Goal: Transaction & Acquisition: Subscribe to service/newsletter

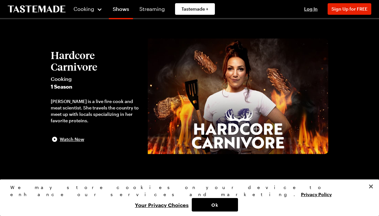
click at [76, 134] on button "Hardcore Carnivore Cooking 1 Season [PERSON_NAME] is a live fire cook and meat …" at bounding box center [96, 96] width 91 height 94
click at [350, 9] on span "Sign Up for FREE" at bounding box center [349, 8] width 36 height 5
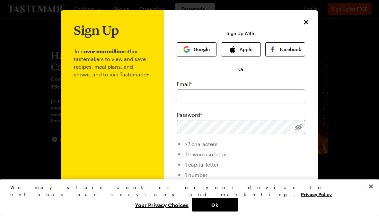
click at [240, 51] on button "Apple" at bounding box center [241, 49] width 40 height 14
click at [245, 50] on button "Apple" at bounding box center [241, 49] width 40 height 14
click at [206, 95] on input "email" at bounding box center [241, 96] width 128 height 14
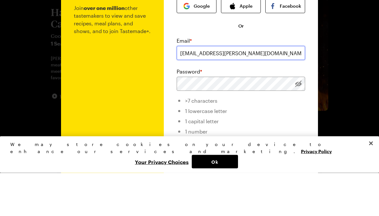
type input "[EMAIL_ADDRESS][PERSON_NAME][DOMAIN_NAME]"
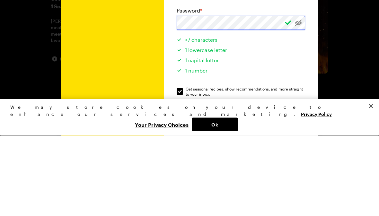
scroll to position [20, 0]
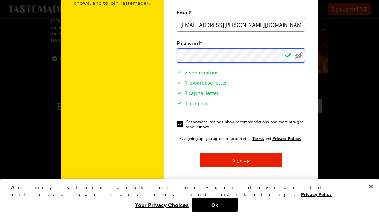
scroll to position [71, 0]
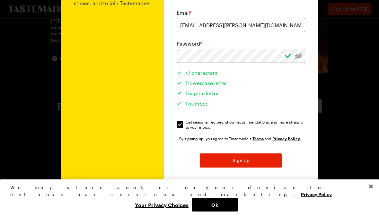
click at [266, 160] on button "Sign Up" at bounding box center [241, 160] width 82 height 14
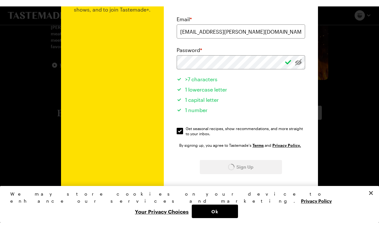
scroll to position [0, 0]
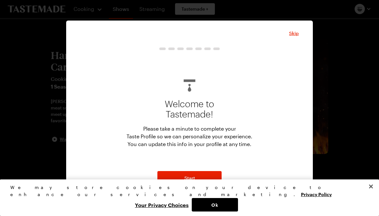
click at [205, 179] on button "Start" at bounding box center [189, 178] width 64 height 14
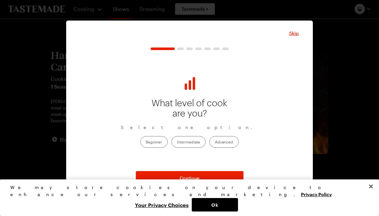
click at [189, 143] on label "Intermediate" at bounding box center [188, 142] width 34 height 12
click at [177, 142] on input "Intermediate" at bounding box center [177, 142] width 0 height 0
click at [193, 181] on span "Continue" at bounding box center [189, 178] width 20 height 6
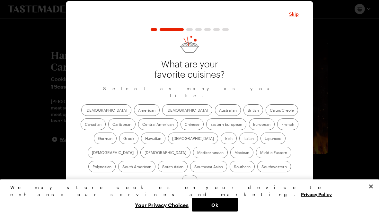
click at [134, 115] on label "American" at bounding box center [147, 110] width 26 height 12
click at [138, 111] on input "American" at bounding box center [138, 111] width 0 height 0
click at [265, 111] on label "Cajun/Creole" at bounding box center [281, 110] width 32 height 12
click at [270, 111] on input "Cajun/Creole" at bounding box center [270, 111] width 0 height 0
click at [180, 130] on label "Chinese" at bounding box center [191, 124] width 23 height 12
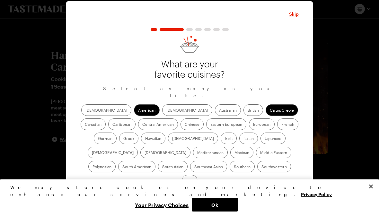
click at [185, 125] on input "Chinese" at bounding box center [185, 125] width 0 height 0
click at [239, 142] on label "Italian" at bounding box center [248, 139] width 19 height 12
click at [243, 139] on input "Italian" at bounding box center [243, 139] width 0 height 0
click at [138, 147] on label "[DEMOGRAPHIC_DATA]" at bounding box center [113, 153] width 50 height 12
click at [92, 153] on input "[DEMOGRAPHIC_DATA]" at bounding box center [92, 153] width 0 height 0
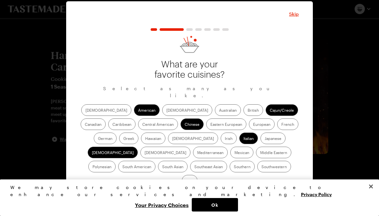
click at [230, 156] on label "Mexican" at bounding box center [241, 153] width 23 height 12
click at [234, 153] on input "Mexican" at bounding box center [234, 153] width 0 height 0
click at [230, 172] on label "Southern" at bounding box center [242, 167] width 25 height 12
click at [234, 167] on input "Southern" at bounding box center [234, 167] width 0 height 0
click at [257, 166] on label "Southwestern" at bounding box center [274, 167] width 34 height 12
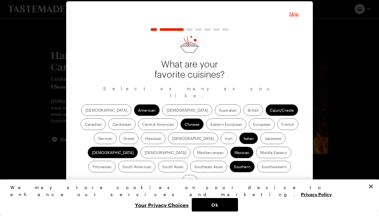
click at [261, 167] on input "Southwestern" at bounding box center [261, 167] width 0 height 0
click at [197, 194] on span "Continue" at bounding box center [189, 197] width 20 height 6
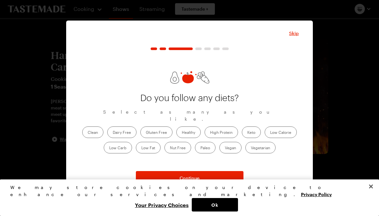
click at [93, 131] on label "Clean" at bounding box center [92, 132] width 21 height 12
click at [88, 133] on input "Clean" at bounding box center [88, 133] width 0 height 0
click at [225, 127] on label "High Protein" at bounding box center [220, 132] width 33 height 12
click at [210, 133] on Protein "High Protein" at bounding box center [210, 133] width 0 height 0
click at [191, 126] on label "Healthy" at bounding box center [188, 132] width 24 height 12
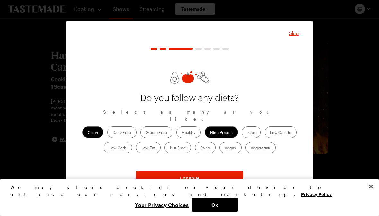
click at [182, 133] on input "Healthy" at bounding box center [182, 133] width 0 height 0
click at [207, 178] on button "Continue" at bounding box center [190, 178] width 108 height 14
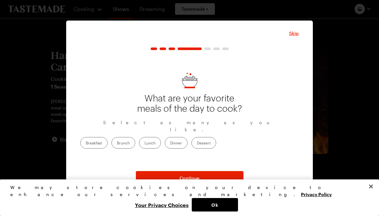
click at [161, 141] on label "Lunch" at bounding box center [150, 143] width 22 height 12
click at [144, 143] on input "Lunch" at bounding box center [144, 143] width 0 height 0
click at [187, 139] on label "Dinner" at bounding box center [176, 143] width 23 height 12
click at [170, 143] on input "Dinner" at bounding box center [170, 143] width 0 height 0
click at [214, 176] on button "Continue" at bounding box center [190, 178] width 108 height 14
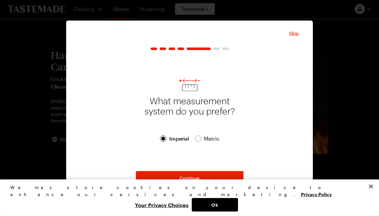
click at [206, 178] on button "Continue" at bounding box center [190, 178] width 108 height 14
click at [208, 176] on button "Continue" at bounding box center [190, 178] width 108 height 14
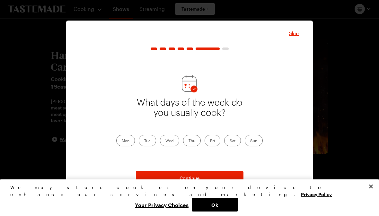
click at [215, 141] on label "Fri" at bounding box center [212, 141] width 16 height 12
click at [210, 141] on input "Fri" at bounding box center [210, 141] width 0 height 0
click at [232, 138] on label "Sat" at bounding box center [232, 141] width 17 height 12
click at [230, 141] on input "Sat" at bounding box center [230, 141] width 0 height 0
click at [256, 139] on label "Sun" at bounding box center [254, 141] width 18 height 12
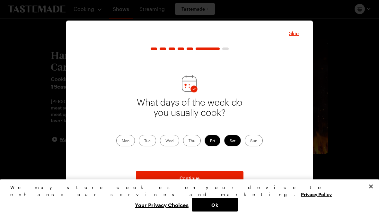
click at [250, 141] on input "Sun" at bounding box center [250, 141] width 0 height 0
click at [206, 174] on button "Continue" at bounding box center [190, 178] width 108 height 14
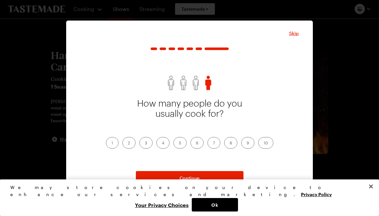
click at [162, 141] on label "4" at bounding box center [162, 143] width 13 height 12
click at [162, 143] on input "4" at bounding box center [162, 143] width 0 height 0
click at [191, 177] on span "Continue" at bounding box center [189, 178] width 20 height 6
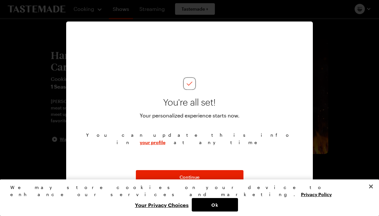
click at [198, 175] on span "Continue" at bounding box center [189, 177] width 20 height 6
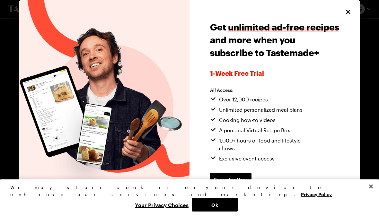
click at [238, 209] on button "Ok" at bounding box center [215, 204] width 46 height 13
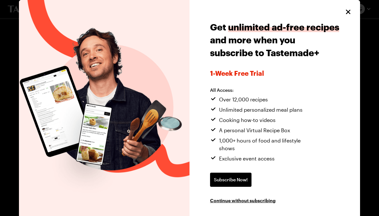
click at [349, 12] on icon "Close" at bounding box center [348, 12] width 8 height 8
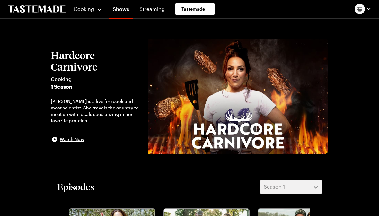
click at [71, 142] on span "Watch Now" at bounding box center [72, 139] width 24 height 6
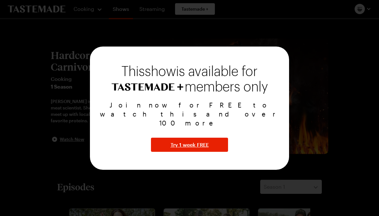
click at [191, 141] on span "Try 1 week FREE" at bounding box center [189, 145] width 38 height 8
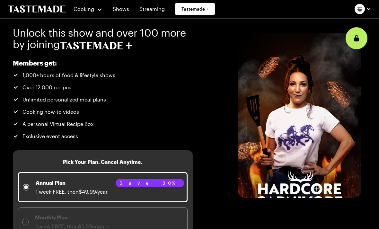
click at [279, 105] on img at bounding box center [299, 115] width 123 height 164
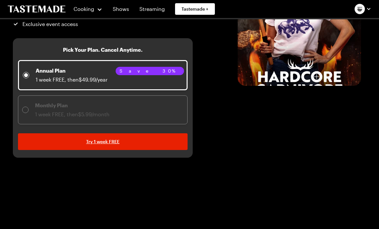
scroll to position [112, 0]
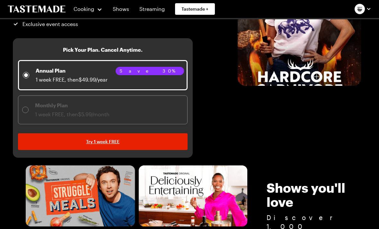
click at [132, 145] on link "Try 1 week FREE" at bounding box center [103, 141] width 170 height 17
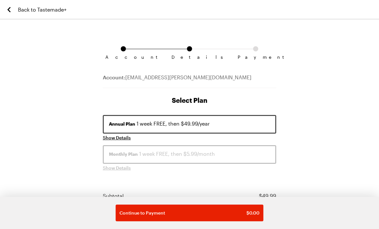
click at [194, 216] on div "Continue to Payment $ 0.00" at bounding box center [189, 213] width 140 height 6
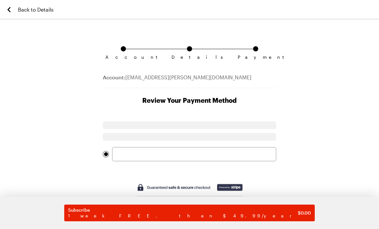
scroll to position [6, 0]
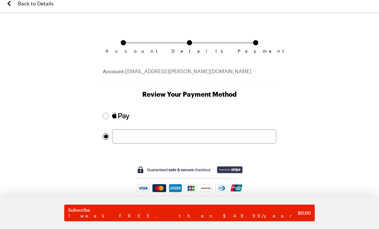
click at [107, 117] on div at bounding box center [106, 116] width 4 height 4
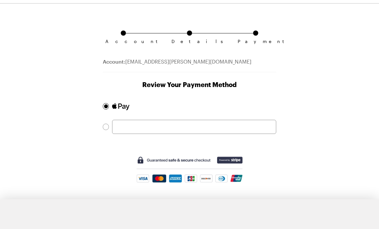
scroll to position [25, 0]
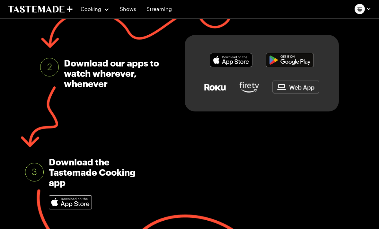
scroll to position [174, 0]
